Goal: Check status

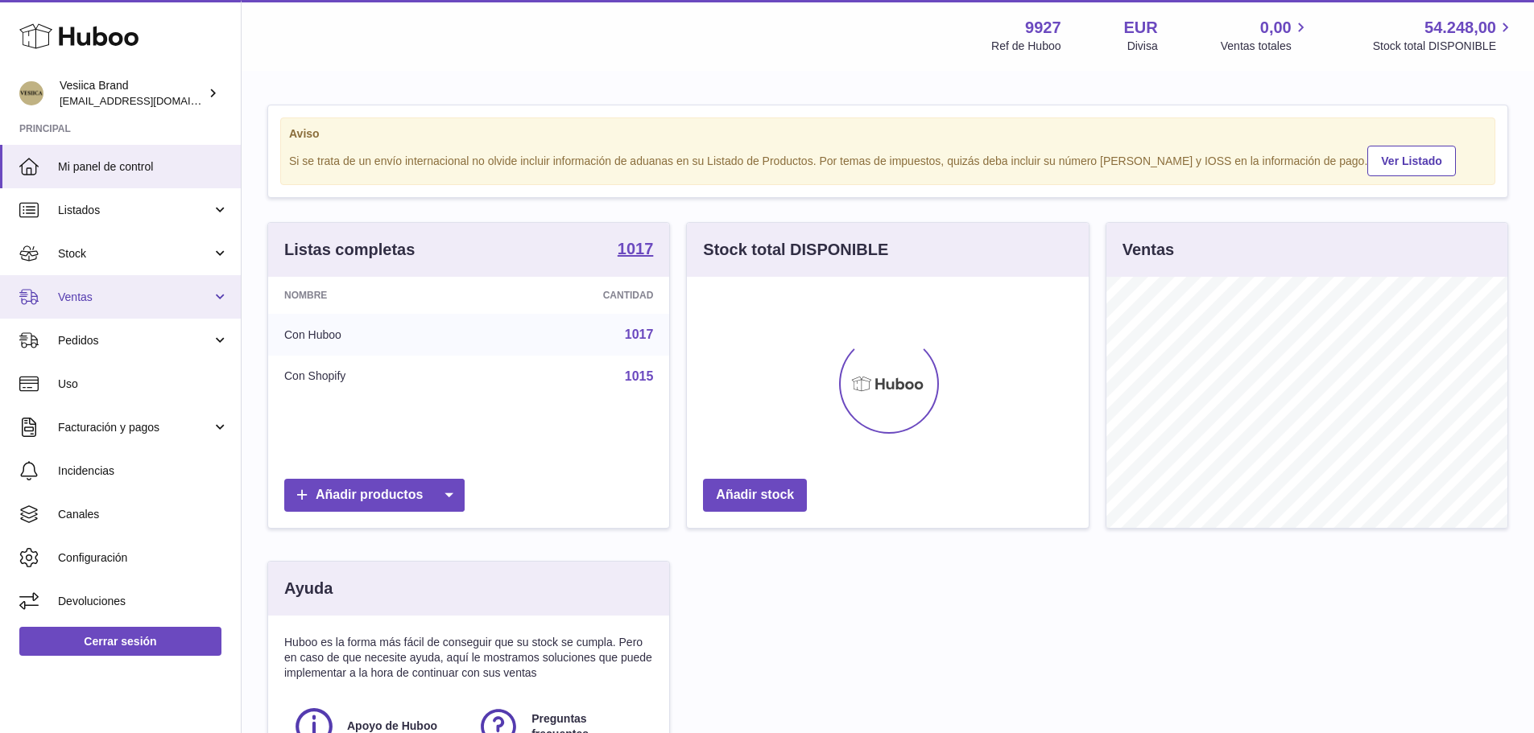
scroll to position [251, 406]
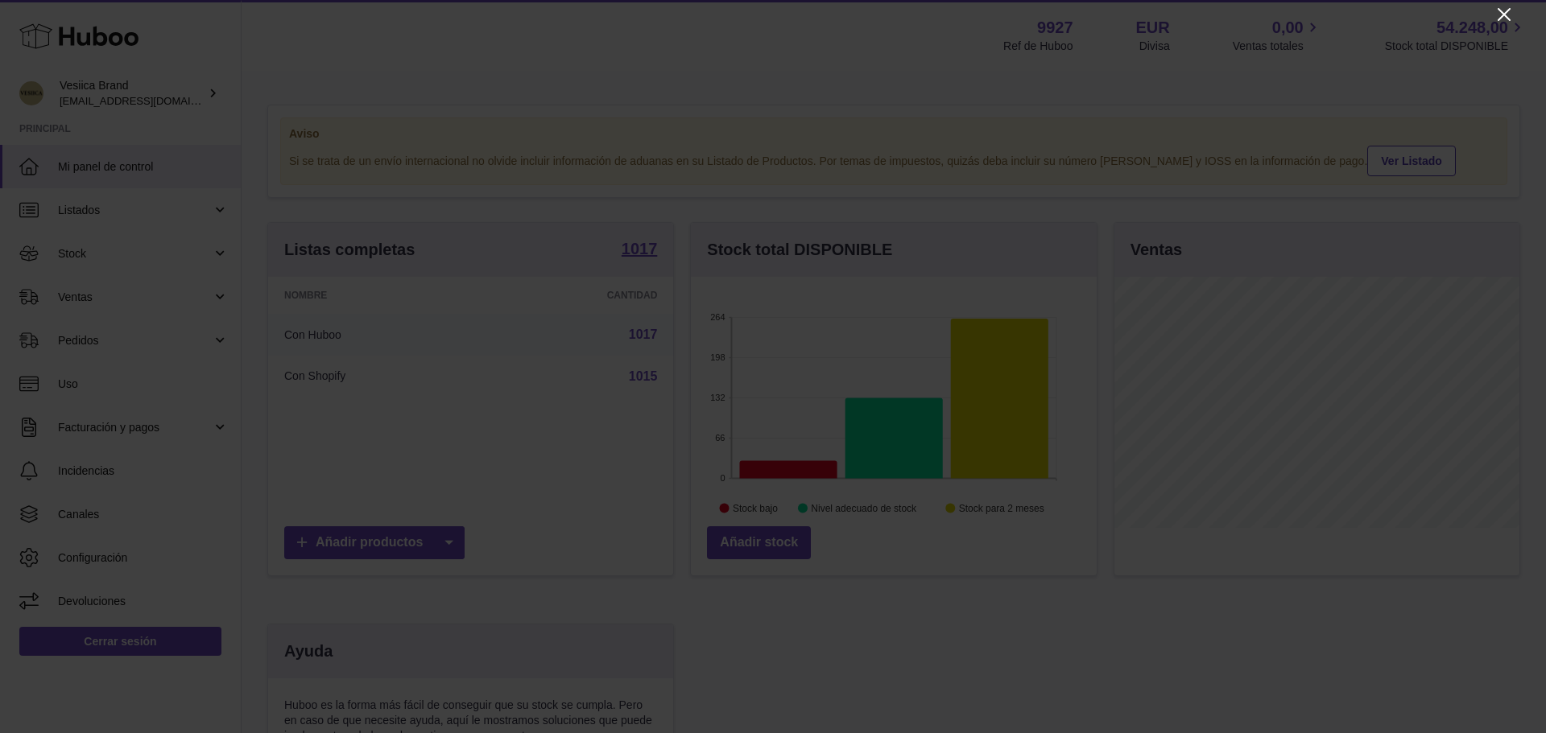
click at [1499, 14] on icon "Close" at bounding box center [1503, 14] width 19 height 19
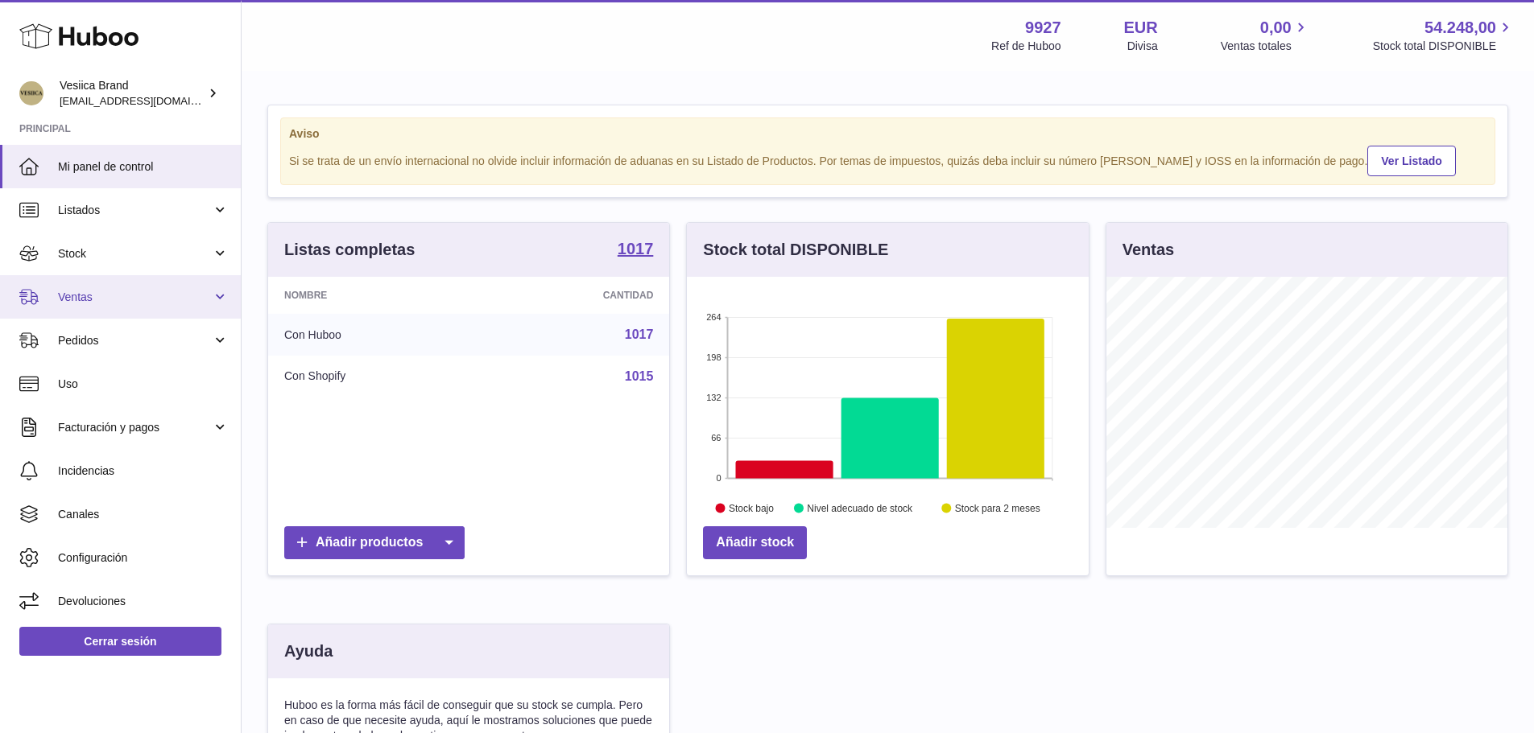
click at [124, 300] on span "Ventas" at bounding box center [135, 297] width 154 height 15
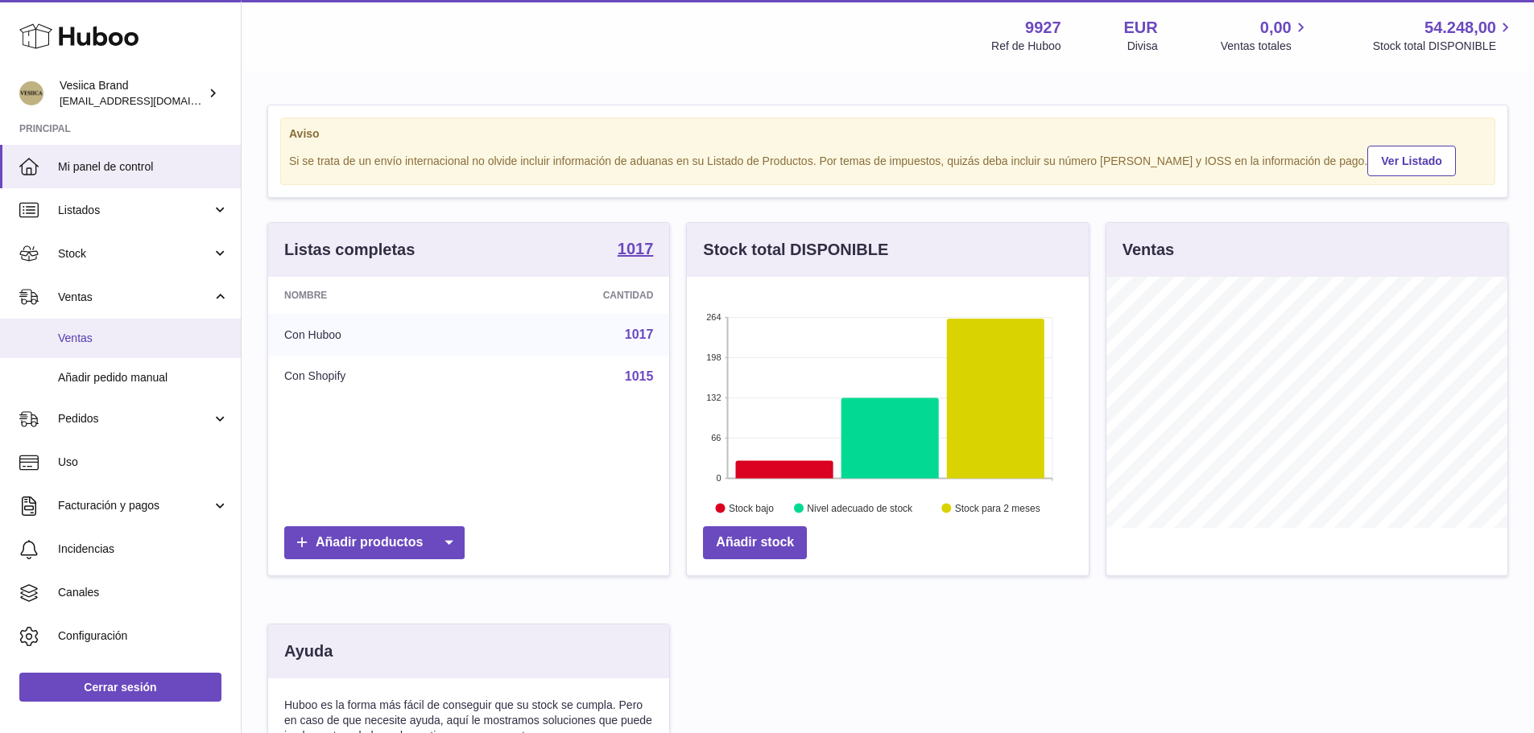
click at [124, 327] on link "Ventas" at bounding box center [120, 338] width 241 height 39
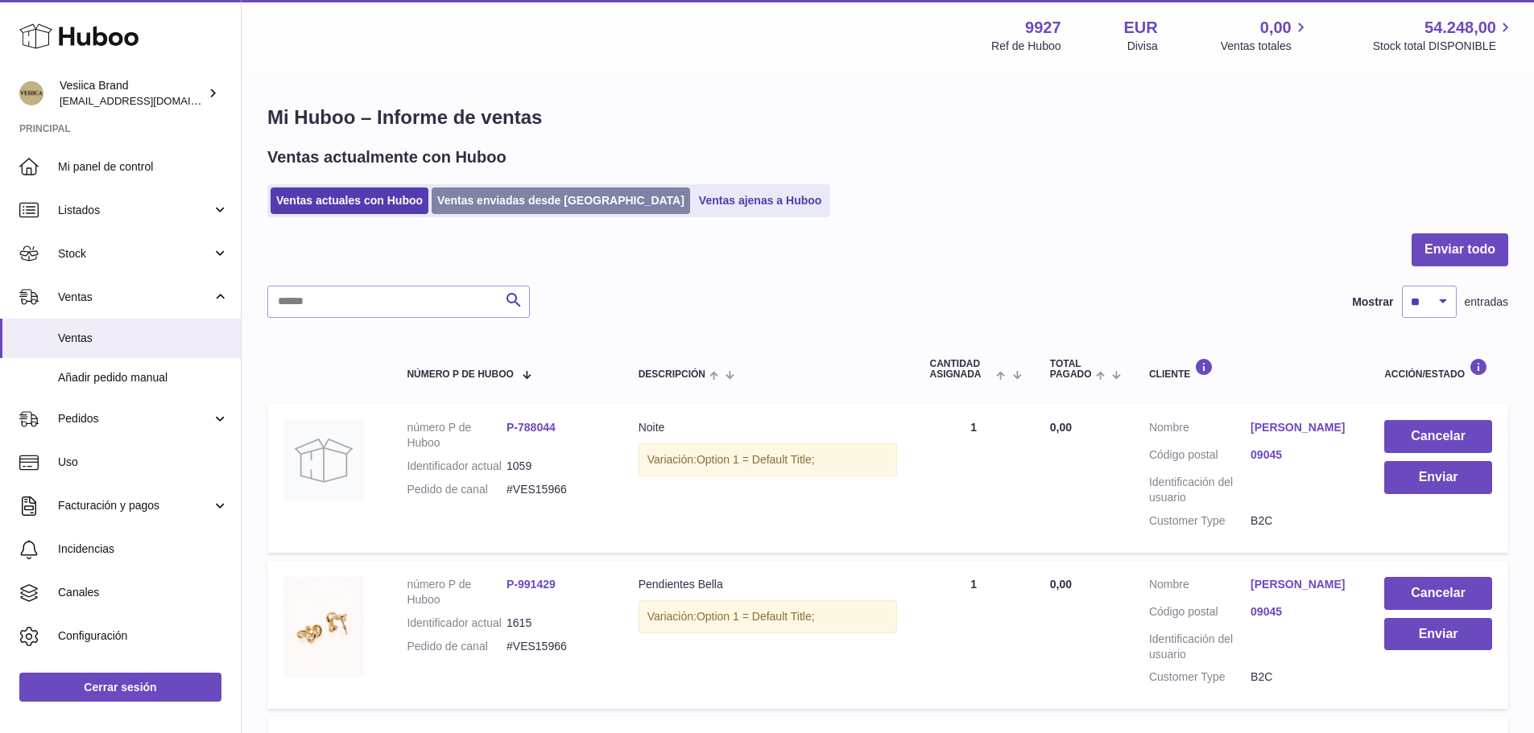
click at [520, 205] on link "Ventas enviadas desde [GEOGRAPHIC_DATA]" at bounding box center [561, 201] width 258 height 27
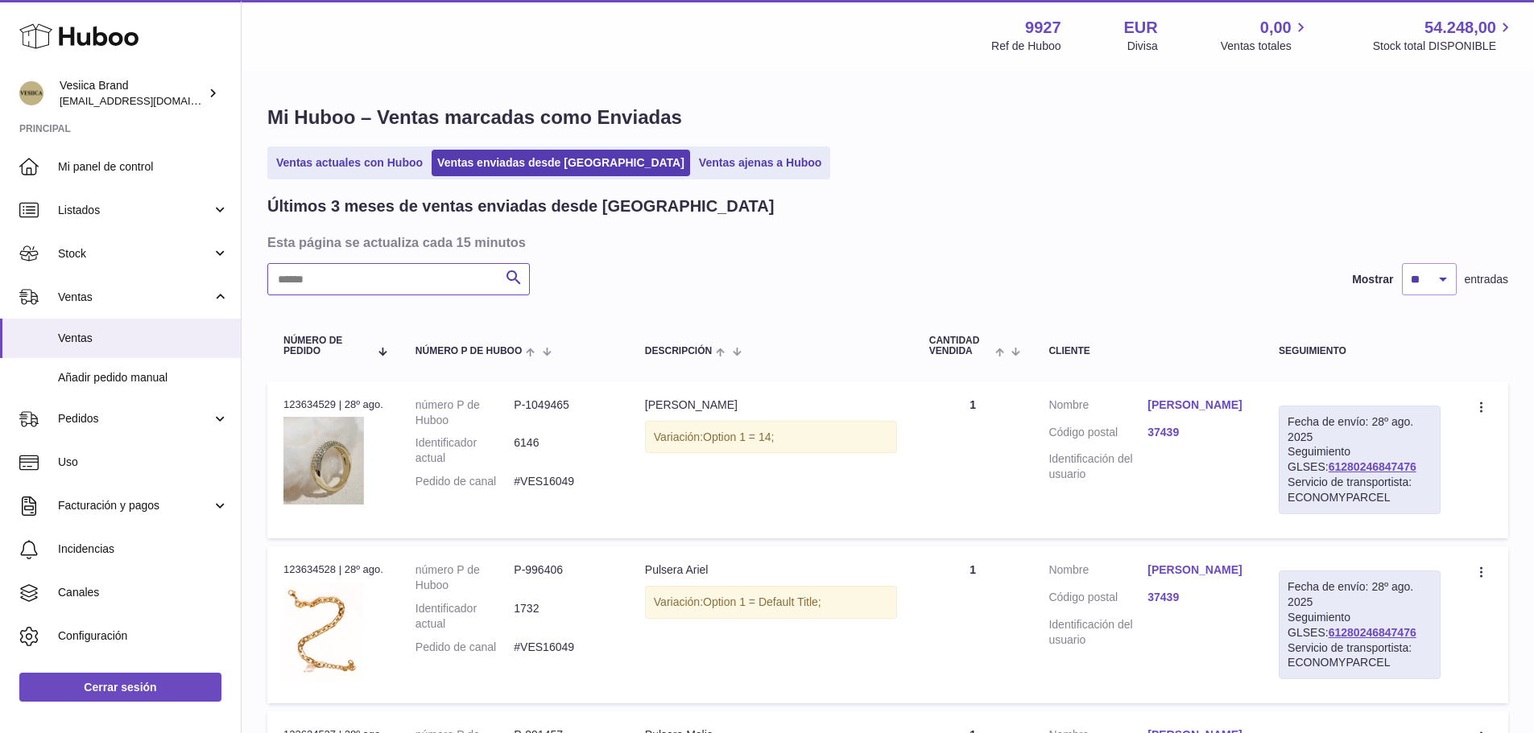
click at [421, 279] on input "text" at bounding box center [398, 279] width 262 height 32
paste input "********"
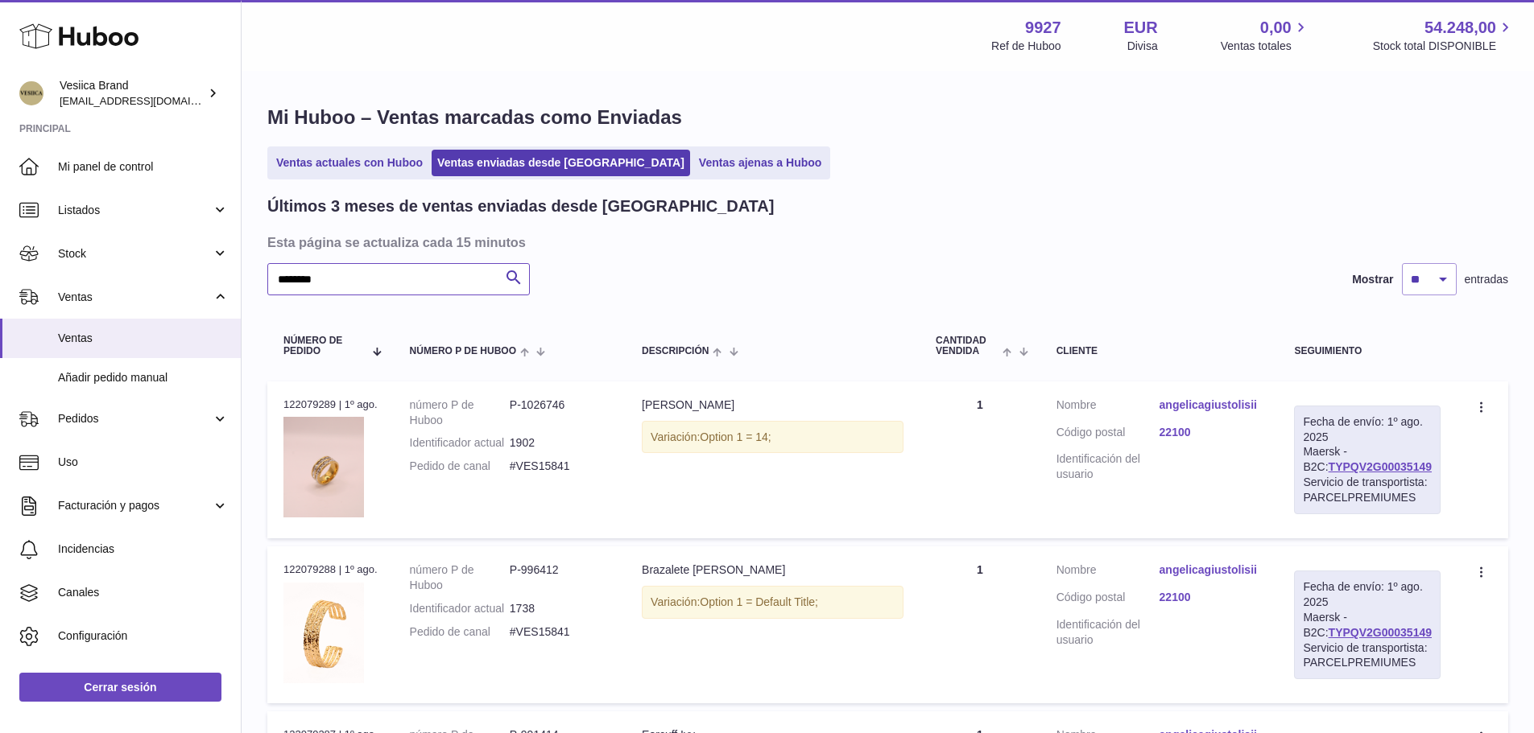
type input "********"
drag, startPoint x: 1424, startPoint y: 465, endPoint x: 1313, endPoint y: 467, distance: 111.1
click at [1313, 467] on div "Fecha de envío: 1º ago. 2025 Maersk - B2C: TYPQV2G00035149 Servicio de transpor…" at bounding box center [1367, 460] width 147 height 109
copy link "TYPQV2G00035149"
click at [1439, 489] on div "Fecha de envío: 1º ago. 2025 Maersk - B2C: TYPQV2G00035149 Servicio de transpor…" at bounding box center [1367, 460] width 147 height 109
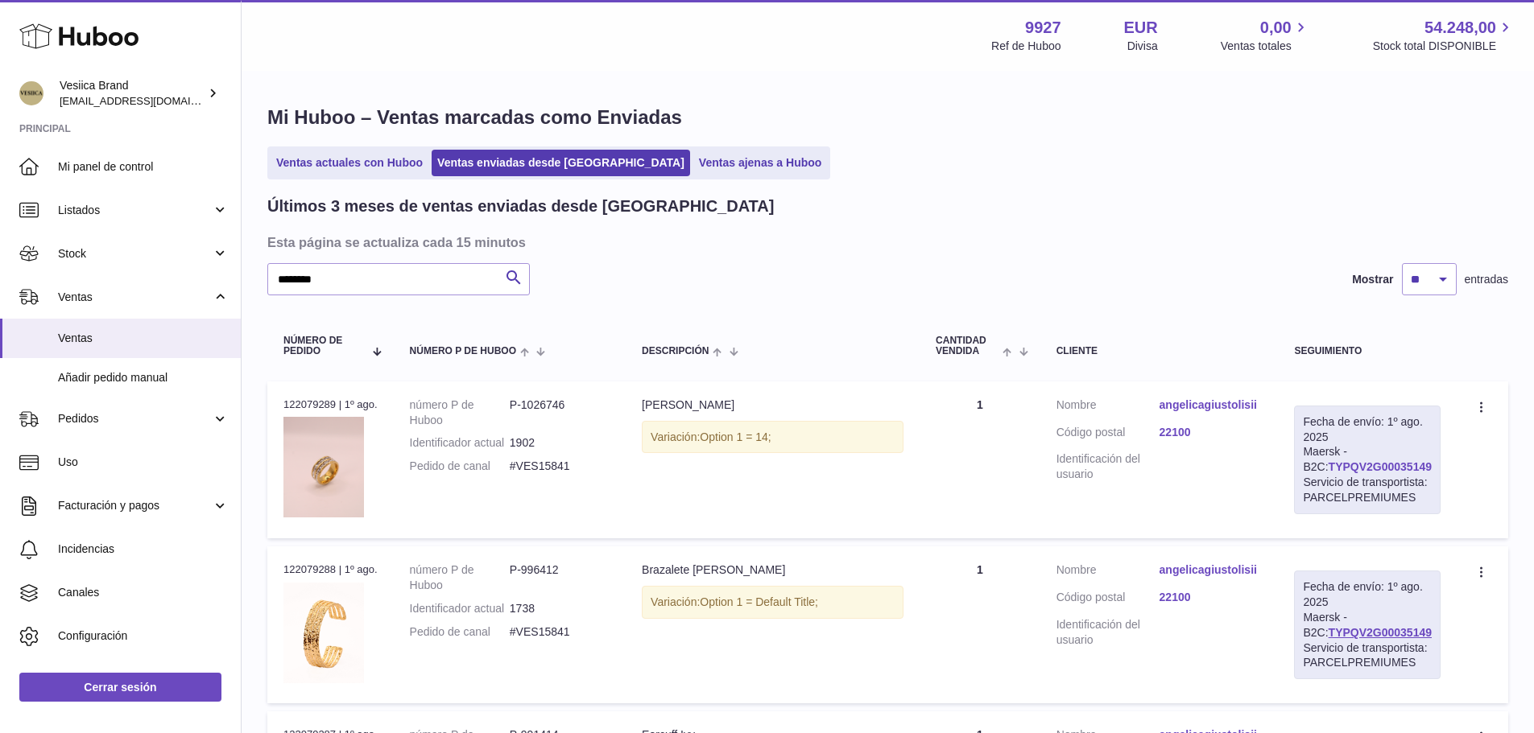
drag, startPoint x: 1426, startPoint y: 467, endPoint x: 1316, endPoint y: 472, distance: 109.6
click at [1316, 472] on div "Fecha de envío: 1º ago. 2025 Maersk - B2C: TYPQV2G00035149 Servicio de transpor…" at bounding box center [1367, 460] width 147 height 109
copy link "TYPQV2G00035149"
